Goal: Task Accomplishment & Management: Complete application form

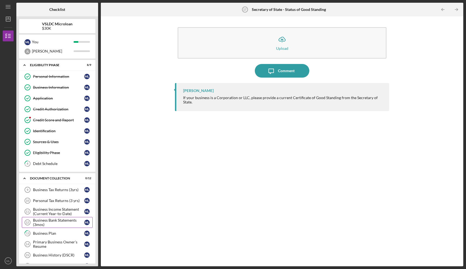
scroll to position [60, 0]
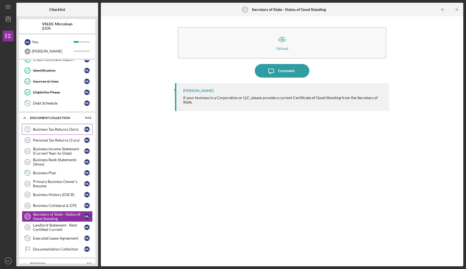
click at [58, 134] on link "Business Tax Returns (3yrs) 9 Business Tax Returns (3yrs) M L" at bounding box center [57, 129] width 71 height 11
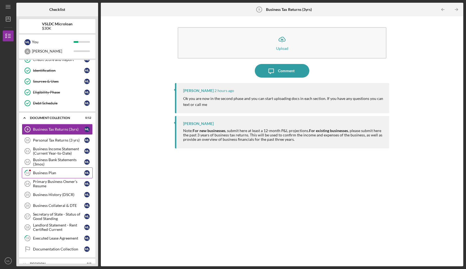
click at [62, 174] on div "Business Plan" at bounding box center [58, 173] width 51 height 4
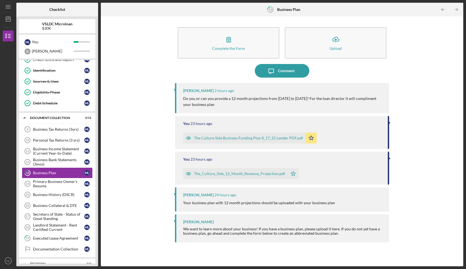
click at [239, 174] on div "The_Culture_Side_12_Month_Revenue_Projection.pdf" at bounding box center [239, 174] width 91 height 4
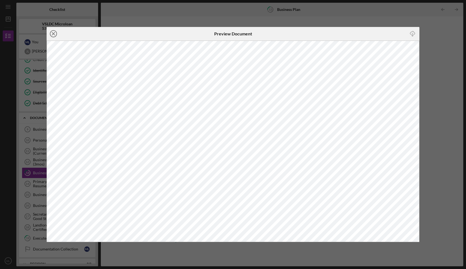
click at [51, 31] on icon "Icon/Close" at bounding box center [54, 34] width 14 height 14
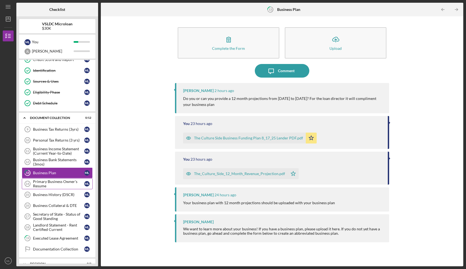
click at [60, 183] on div "Primary Business Owner's Resume" at bounding box center [58, 184] width 51 height 9
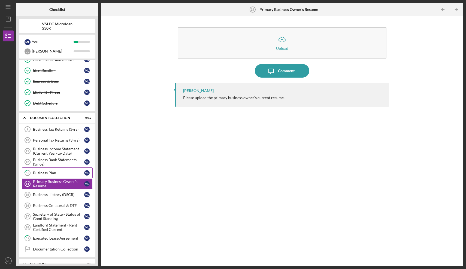
click at [57, 173] on div "Business Plan" at bounding box center [58, 173] width 51 height 4
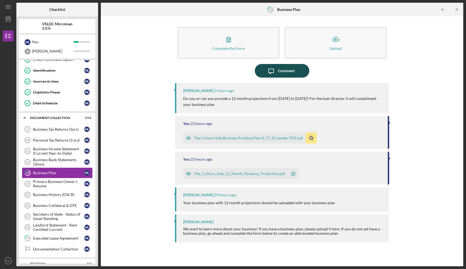
click at [276, 69] on icon "Icon/Message" at bounding box center [271, 71] width 14 height 14
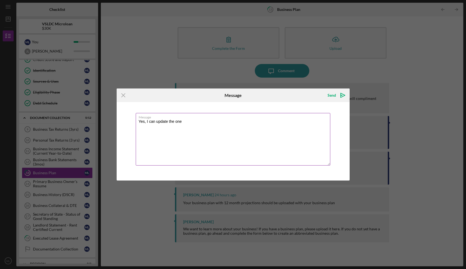
drag, startPoint x: 184, startPoint y: 123, endPoint x: 147, endPoint y: 123, distance: 37.9
click at [147, 123] on textarea "Yes, I can update the one" at bounding box center [233, 139] width 195 height 53
type textarea "Yes, I will update the one I sent to reflect that."
click at [336, 96] on icon "Icon/icon-invite-send" at bounding box center [343, 96] width 14 height 14
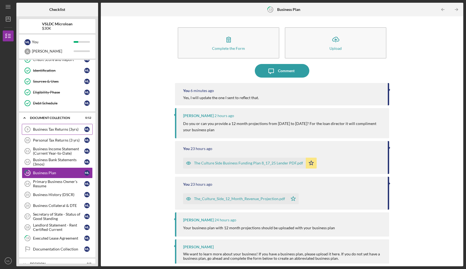
click at [57, 131] on div "Business Tax Returns (3yrs)" at bounding box center [58, 129] width 51 height 4
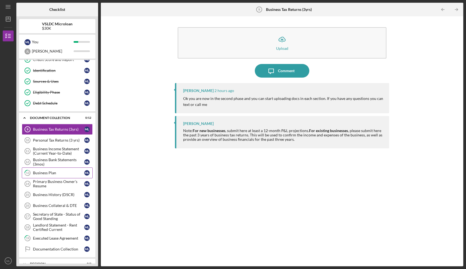
click at [50, 171] on link "13 Business Plan M L" at bounding box center [57, 173] width 71 height 11
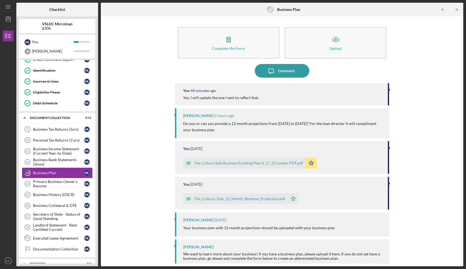
click at [373, 195] on div "The_Culture_Side_12_Month_Revenue_Projection.pdf Icon/Star" at bounding box center [282, 198] width 199 height 14
click at [316, 185] on div "You [DATE]" at bounding box center [282, 184] width 199 height 4
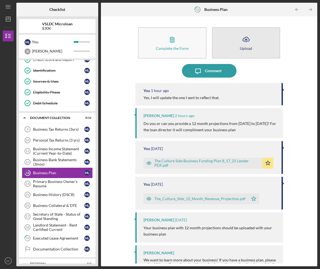
click at [221, 48] on button "Icon/Upload Upload" at bounding box center [246, 42] width 68 height 31
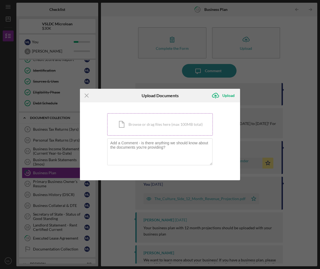
click at [155, 119] on div "Icon/Document Browse or drag files here (max 100MB total) Tap to choose files o…" at bounding box center [159, 124] width 105 height 22
click at [166, 128] on div "Icon/Document Browse or drag files here (max 100MB total) Tap to choose files o…" at bounding box center [159, 124] width 105 height 22
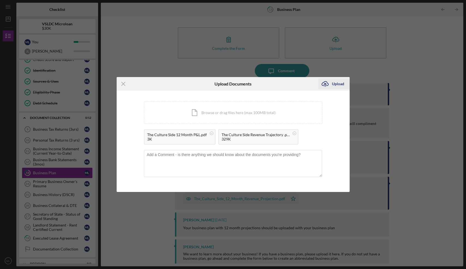
click at [328, 85] on icon "Icon/Upload" at bounding box center [325, 84] width 14 height 14
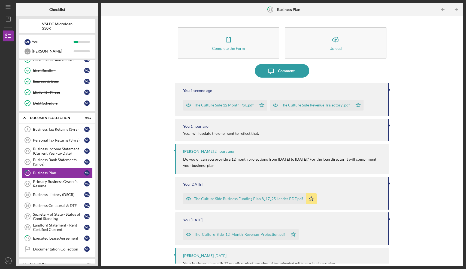
click at [259, 106] on icon "Icon/Star" at bounding box center [261, 105] width 11 height 11
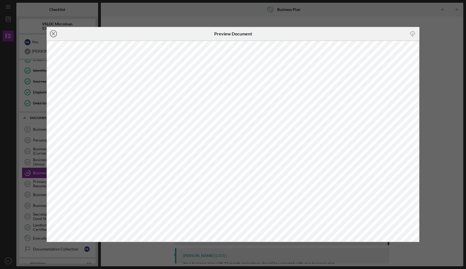
click at [55, 32] on line at bounding box center [53, 33] width 3 height 3
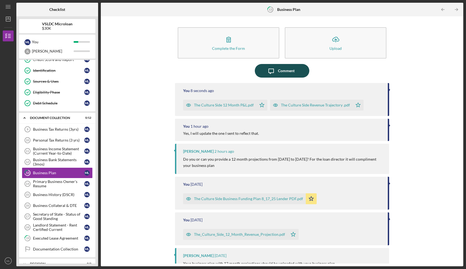
click at [288, 72] on div "Comment" at bounding box center [286, 71] width 17 height 14
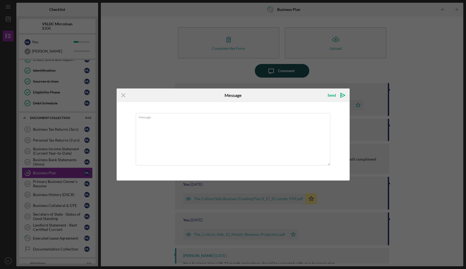
type textarea "p"
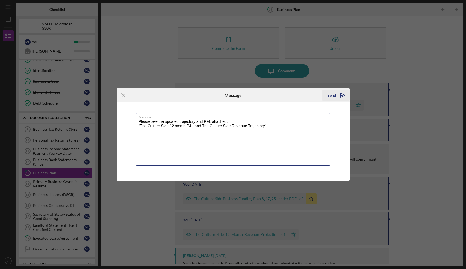
type textarea "Please see the updated trajectory and P&L attached. "The Culture Side 12 month …"
click at [342, 96] on polygon "submit" at bounding box center [342, 95] width 2 height 1
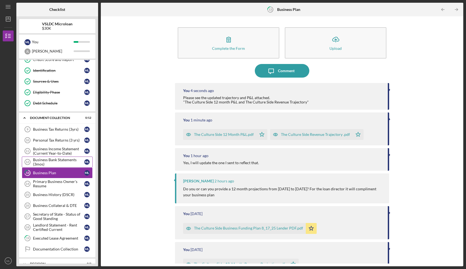
click at [54, 159] on div "Business Bank Statements (3mos)" at bounding box center [58, 162] width 51 height 9
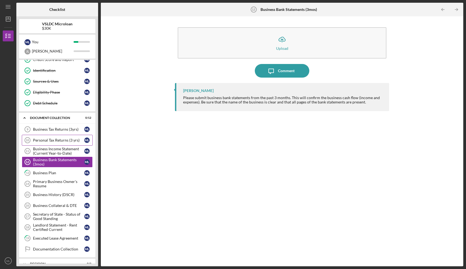
click at [65, 141] on div "Personal Tax Returns (3 yrs)" at bounding box center [58, 140] width 51 height 4
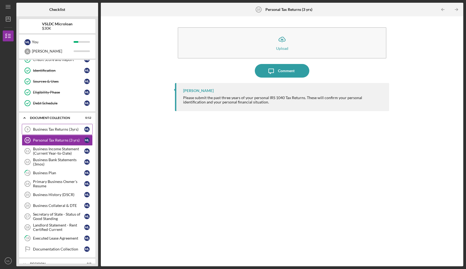
click at [65, 131] on div "Business Tax Returns (3yrs)" at bounding box center [58, 129] width 51 height 4
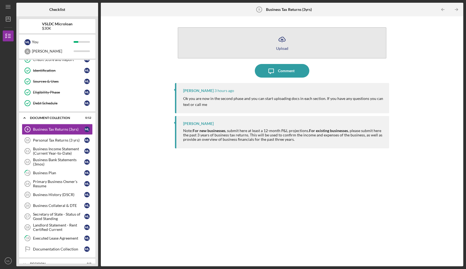
click at [284, 41] on icon "button" at bounding box center [282, 39] width 7 height 4
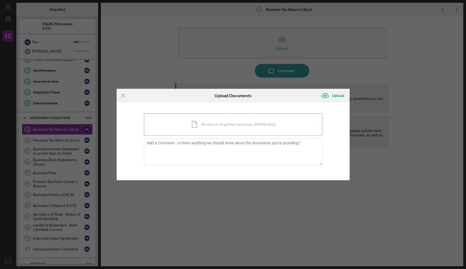
click at [247, 123] on div "Icon/Document Browse or drag files here (max 100MB total) Tap to choose files o…" at bounding box center [233, 124] width 178 height 22
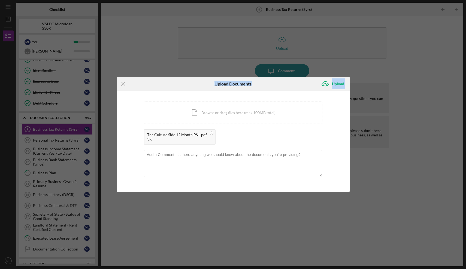
drag, startPoint x: 149, startPoint y: 84, endPoint x: 122, endPoint y: 103, distance: 32.8
click at [122, 103] on form "Icon/Menu Close Upload Documents Icon/Upload Upload You're uploading documents …" at bounding box center [233, 134] width 233 height 115
click at [122, 84] on icon "Icon/Menu Close" at bounding box center [124, 84] width 14 height 14
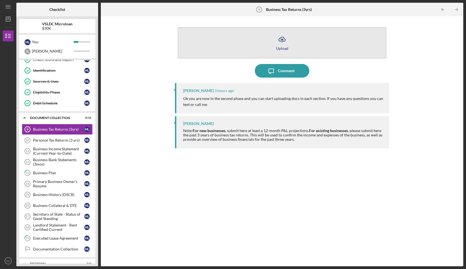
click at [276, 39] on icon "Icon/Upload" at bounding box center [282, 40] width 14 height 14
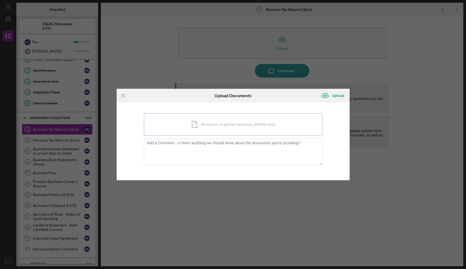
click at [198, 123] on div "Icon/Document Browse or drag files here (max 100MB total) Tap to choose files o…" at bounding box center [233, 124] width 178 height 22
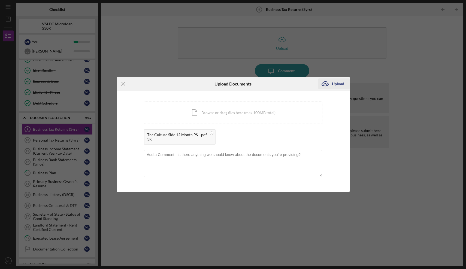
click at [334, 86] on div "Upload" at bounding box center [338, 83] width 12 height 11
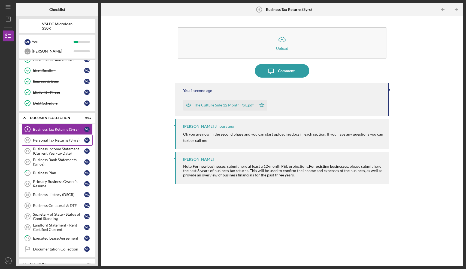
click at [61, 145] on link "Personal Tax Returns (3 yrs) 10 Personal Tax Returns (3 yrs) M L" at bounding box center [57, 140] width 71 height 11
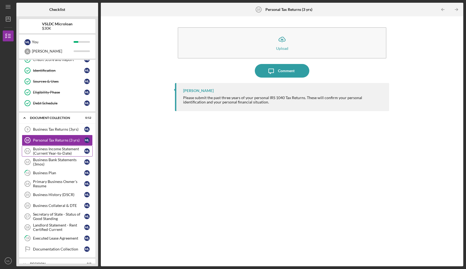
click at [60, 152] on div "Business Income Statement (Current Year-to-Date)" at bounding box center [58, 151] width 51 height 9
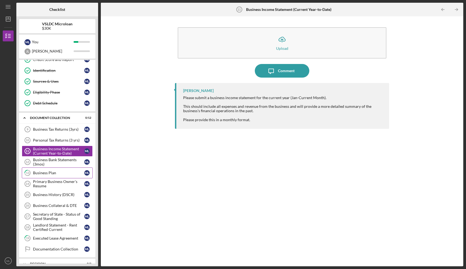
click at [53, 173] on div "Business Plan" at bounding box center [58, 173] width 51 height 4
